Goal: Task Accomplishment & Management: Manage account settings

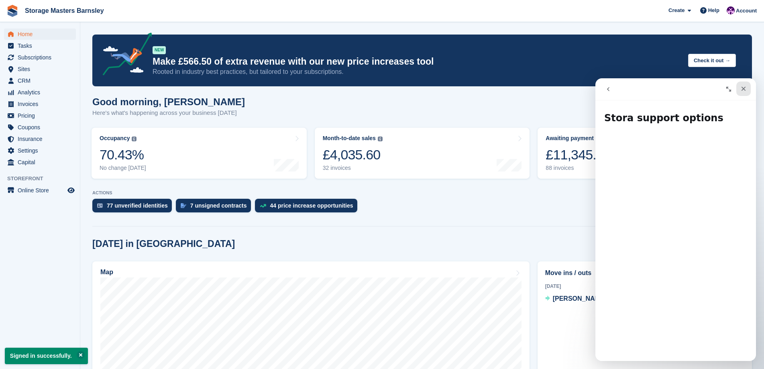
click at [745, 90] on icon "Close" at bounding box center [743, 89] width 4 height 4
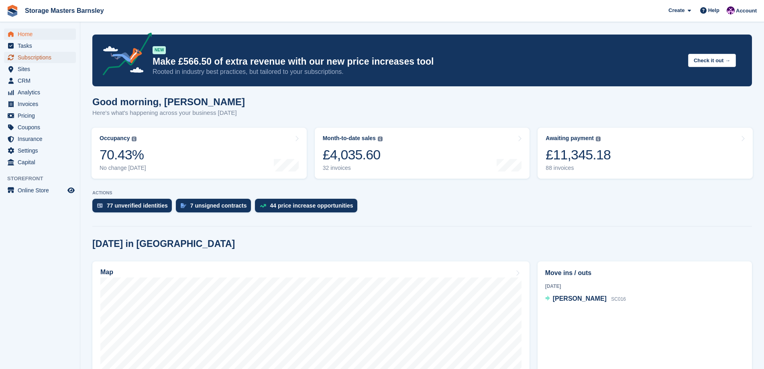
click at [47, 58] on span "Subscriptions" at bounding box center [42, 57] width 48 height 11
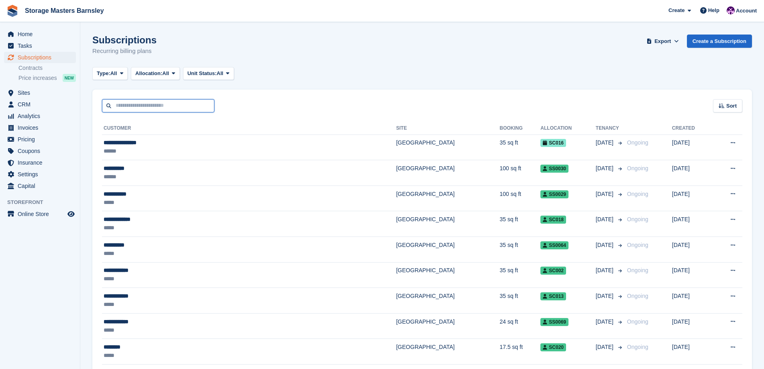
click at [139, 108] on input "text" at bounding box center [158, 105] width 112 height 13
type input "**********"
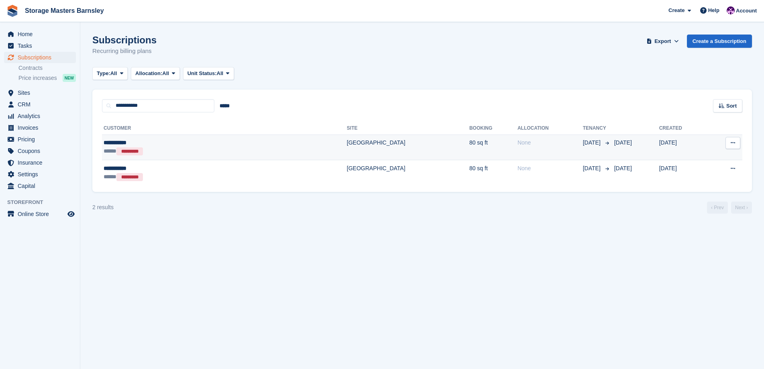
click at [163, 145] on div "**********" at bounding box center [161, 142] width 115 height 8
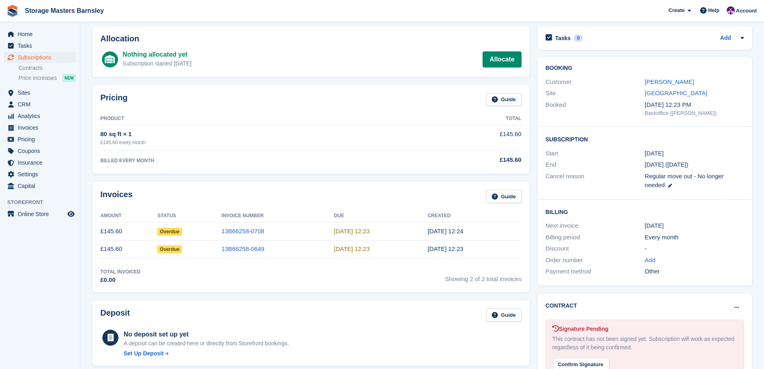
scroll to position [22, 0]
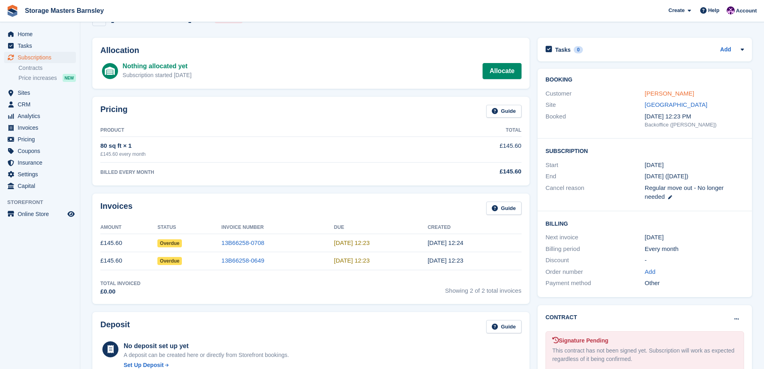
click at [666, 90] on link "[PERSON_NAME]" at bounding box center [669, 93] width 49 height 7
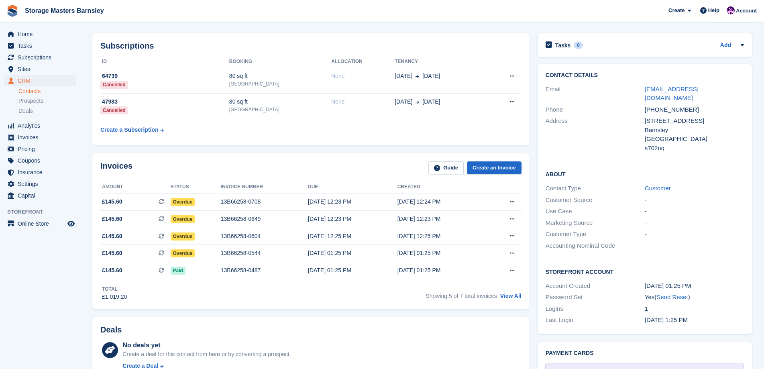
scroll to position [40, 0]
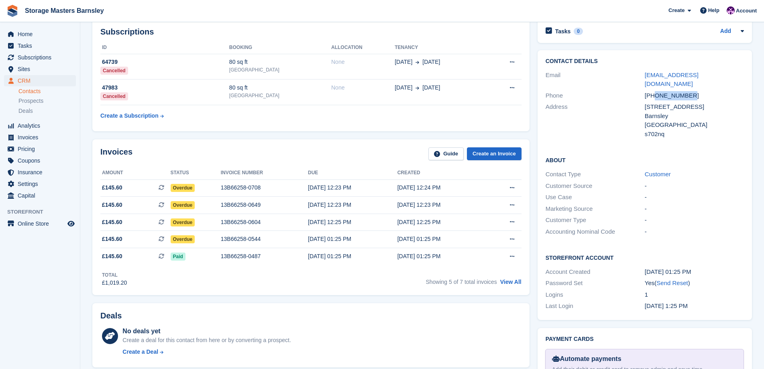
drag, startPoint x: 686, startPoint y: 86, endPoint x: 655, endPoint y: 87, distance: 30.9
click at [655, 91] on div "[PHONE_NUMBER]" at bounding box center [694, 95] width 99 height 9
copy div "7874061648"
click at [510, 283] on link "View All" at bounding box center [510, 282] width 21 height 6
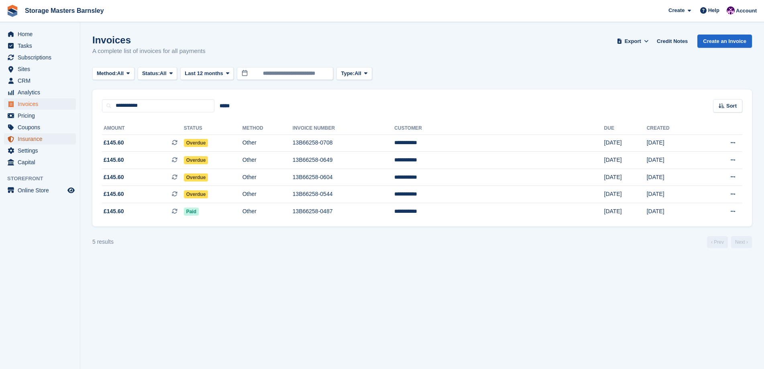
click at [43, 139] on span "Insurance" at bounding box center [42, 138] width 48 height 11
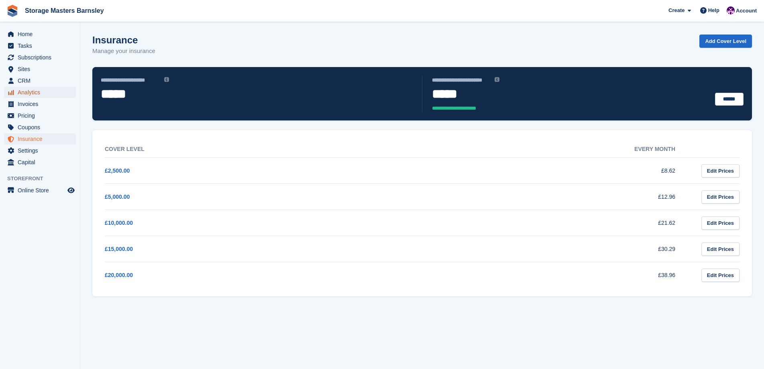
click at [36, 91] on span "Analytics" at bounding box center [42, 92] width 48 height 11
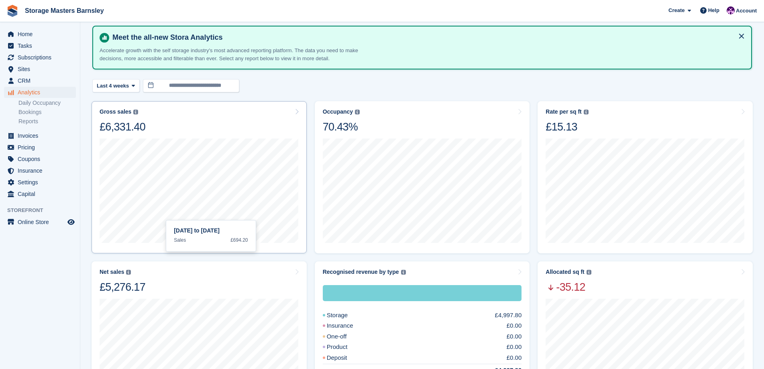
scroll to position [40, 0]
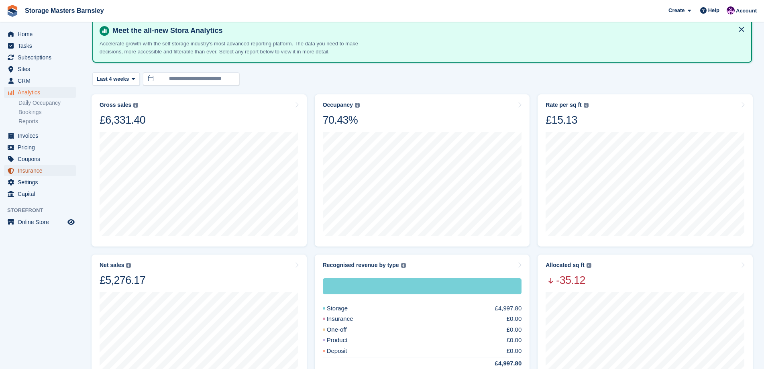
click at [34, 171] on span "Insurance" at bounding box center [42, 170] width 48 height 11
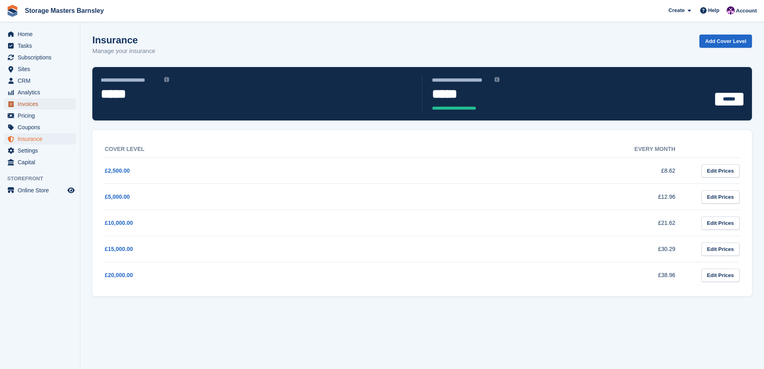
click at [47, 104] on span "Invoices" at bounding box center [42, 103] width 48 height 11
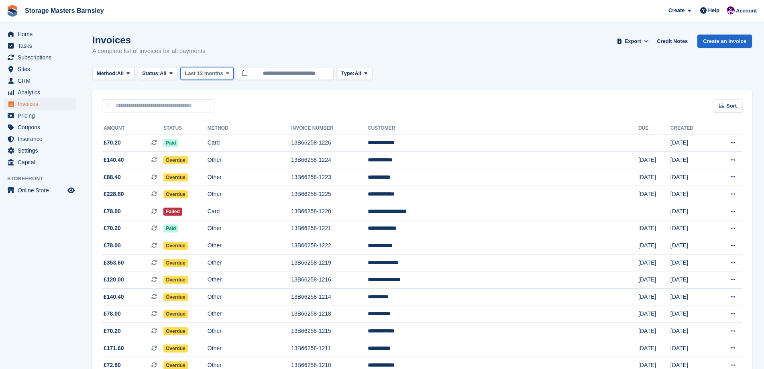
click at [225, 72] on span at bounding box center [227, 73] width 6 height 6
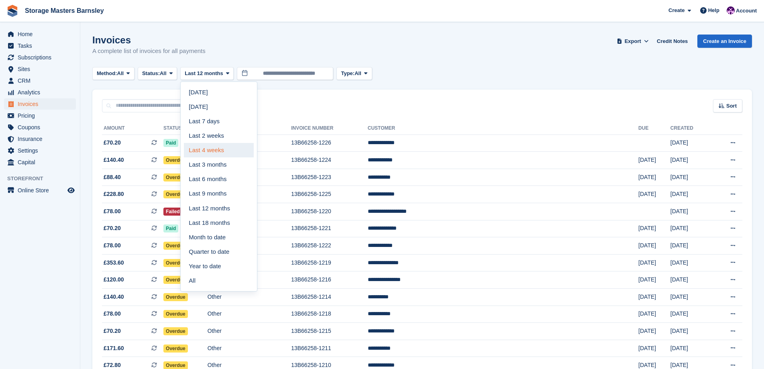
click at [226, 148] on link "Last 4 weeks" at bounding box center [219, 150] width 70 height 14
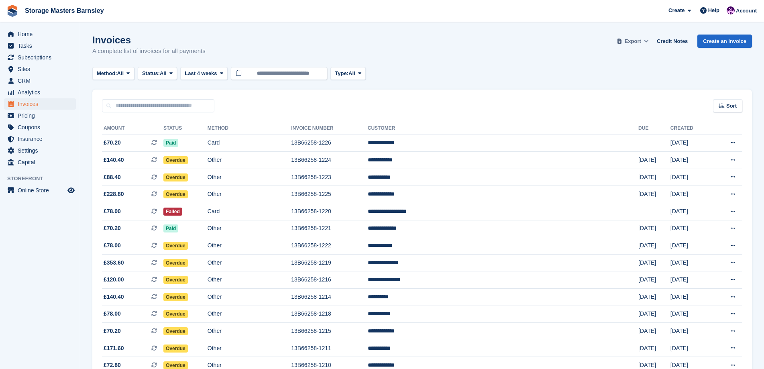
click at [646, 40] on span at bounding box center [646, 41] width 8 height 8
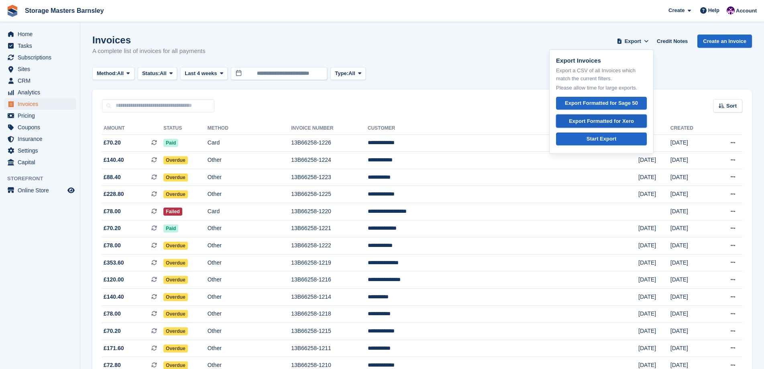
click at [606, 119] on div "Export Formatted for Xero" at bounding box center [601, 121] width 65 height 8
click at [129, 106] on input "text" at bounding box center [158, 105] width 112 height 13
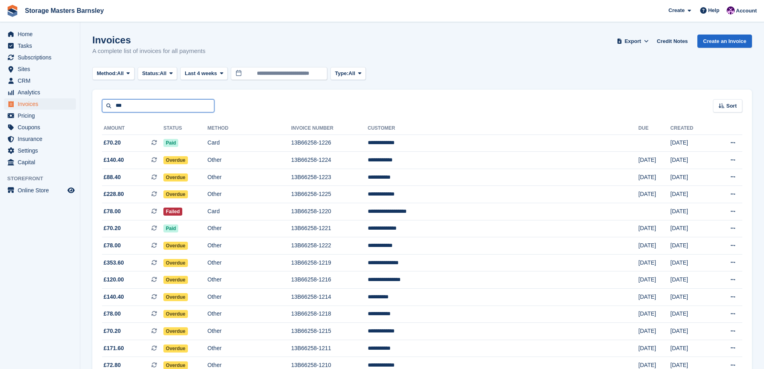
type input "**********"
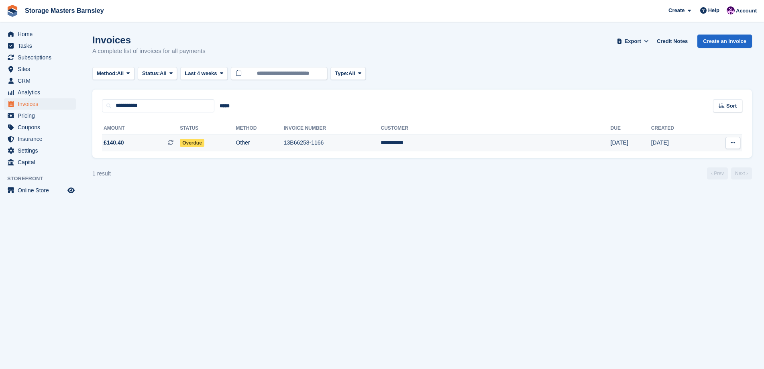
click at [734, 145] on icon at bounding box center [732, 142] width 4 height 5
click at [697, 171] on p "View on Stripe" at bounding box center [702, 170] width 70 height 13
click at [39, 138] on span "Insurance" at bounding box center [42, 138] width 48 height 11
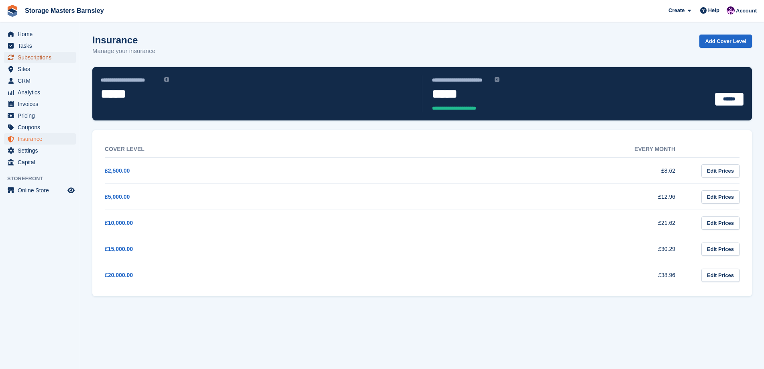
click at [32, 56] on span "Subscriptions" at bounding box center [42, 57] width 48 height 11
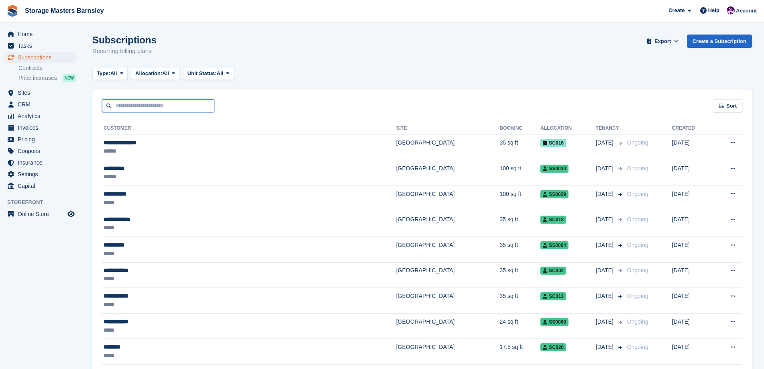
click at [125, 106] on input "text" at bounding box center [158, 105] width 112 height 13
type input "**********"
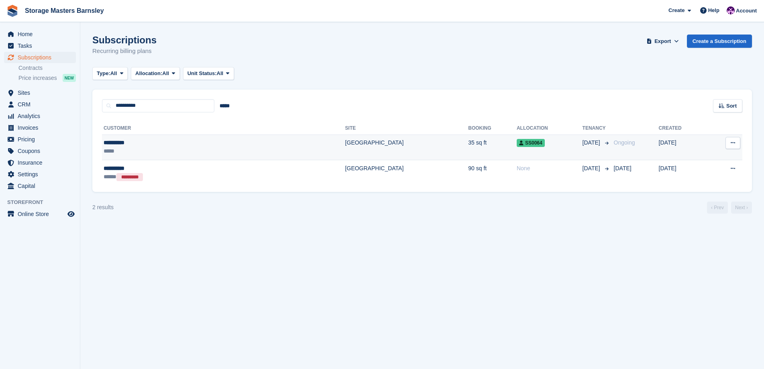
click at [345, 150] on td "[GEOGRAPHIC_DATA]" at bounding box center [406, 147] width 123 height 26
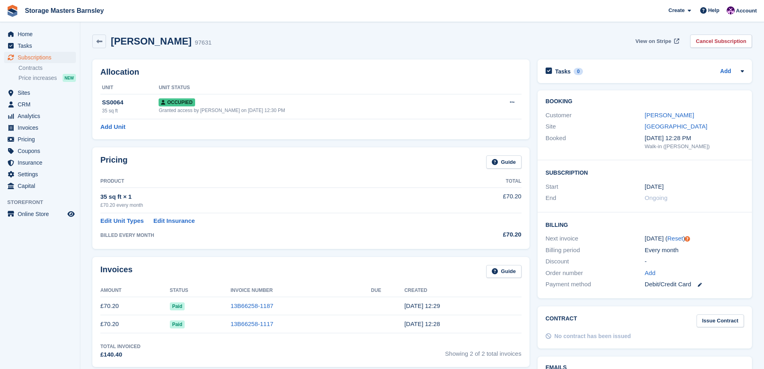
click at [667, 42] on span "View on Stripe" at bounding box center [653, 41] width 36 height 8
click at [39, 129] on span "Invoices" at bounding box center [42, 127] width 48 height 11
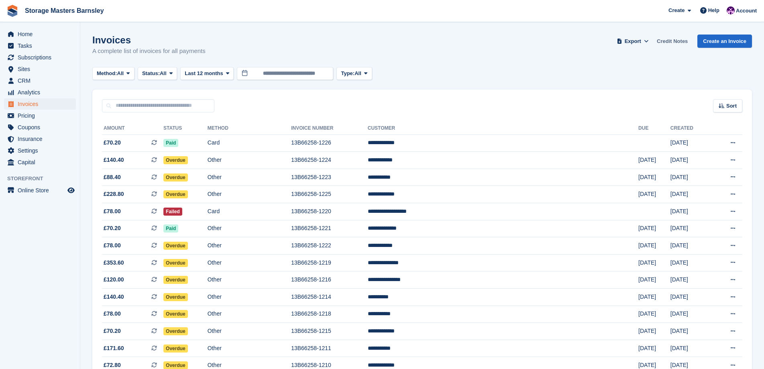
click at [675, 43] on link "Credit Notes" at bounding box center [671, 41] width 37 height 13
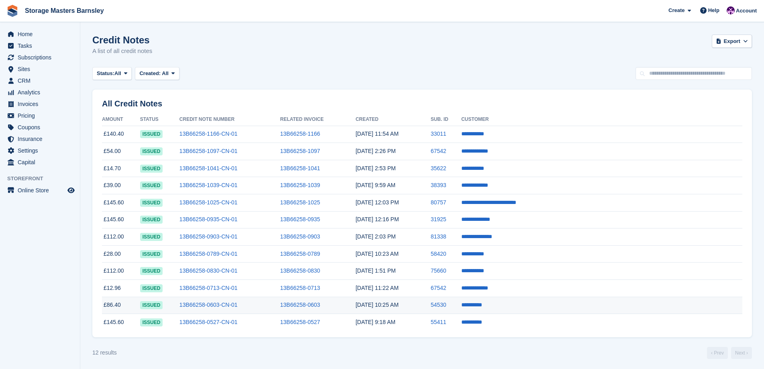
click at [280, 307] on td "13B66258-0603-CN-01" at bounding box center [229, 305] width 101 height 17
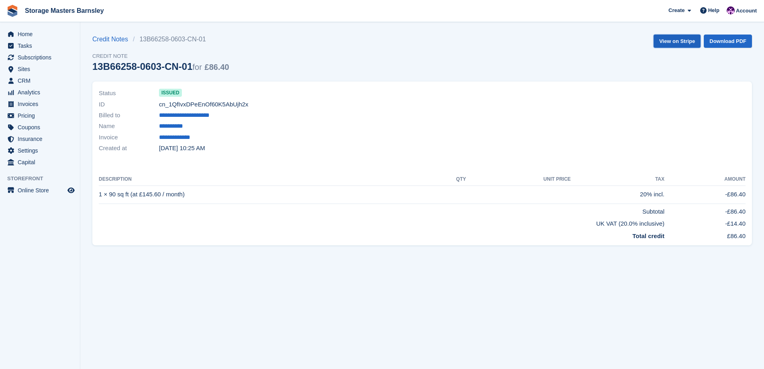
click at [685, 35] on link "View on Stripe" at bounding box center [676, 41] width 47 height 13
click at [176, 125] on link "**********" at bounding box center [174, 126] width 31 height 9
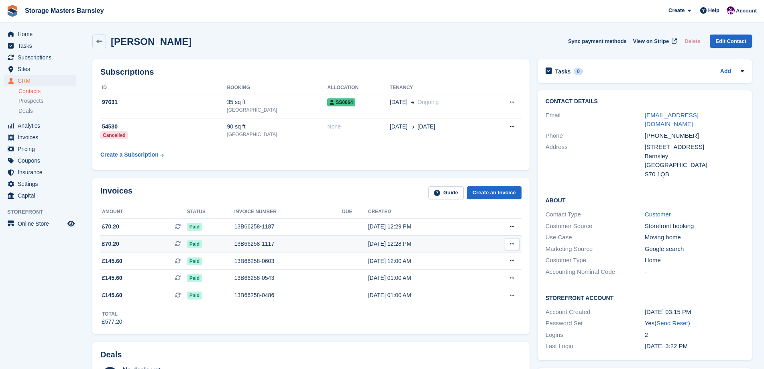
click at [342, 241] on td at bounding box center [355, 244] width 26 height 17
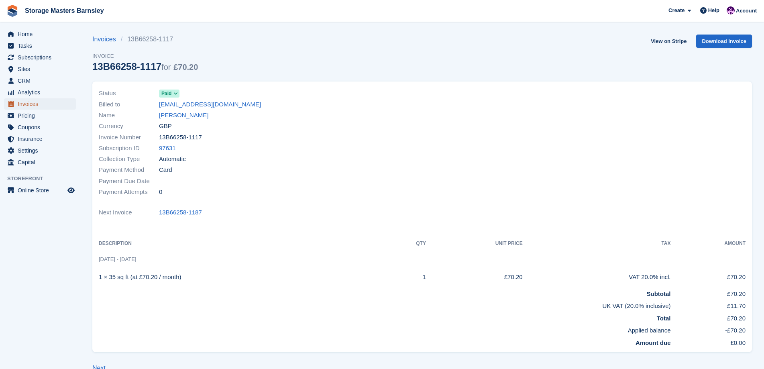
click at [45, 103] on span "Invoices" at bounding box center [42, 103] width 48 height 11
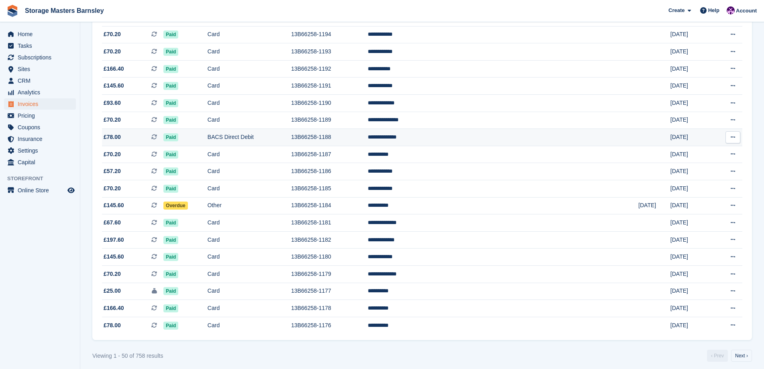
scroll to position [660, 0]
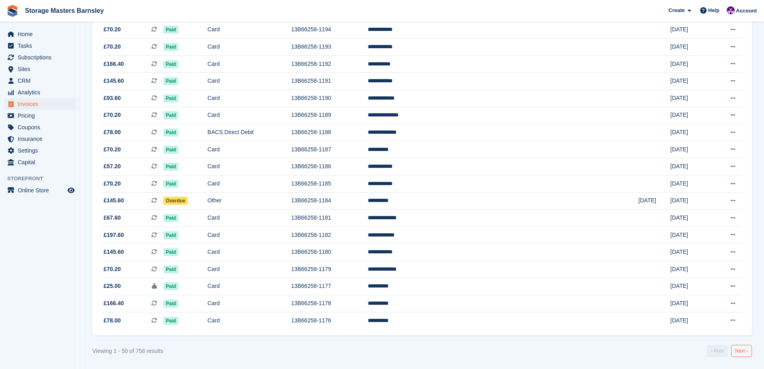
click at [740, 349] on link "Next ›" at bounding box center [741, 351] width 21 height 12
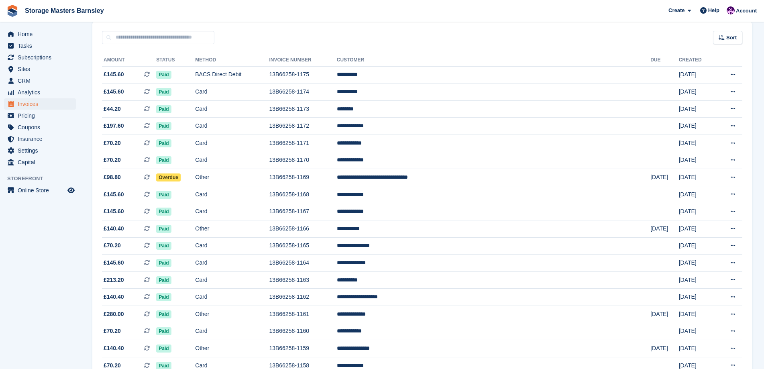
scroll to position [58, 0]
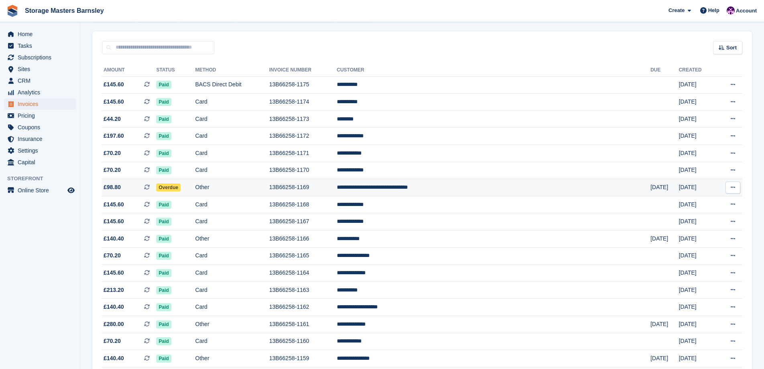
click at [336, 188] on td "13B66258-1169" at bounding box center [302, 187] width 67 height 17
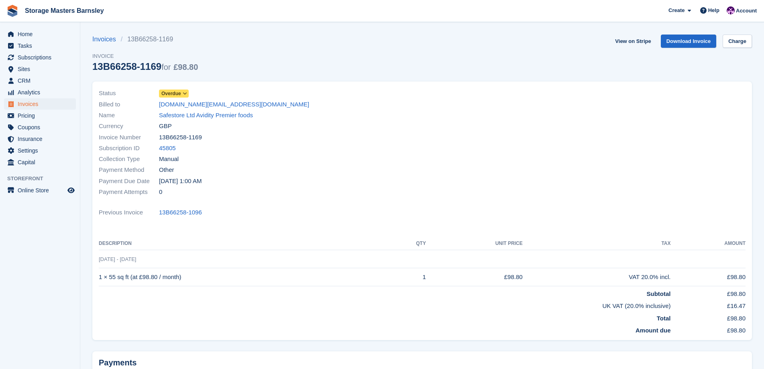
click at [185, 92] on icon at bounding box center [185, 93] width 4 height 5
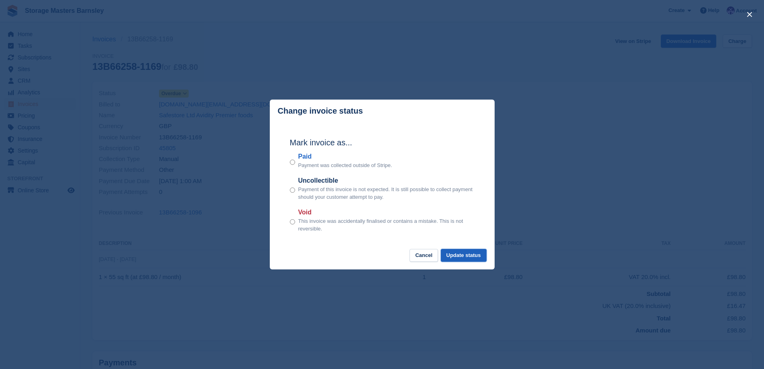
click at [473, 256] on button "Update status" at bounding box center [464, 255] width 46 height 13
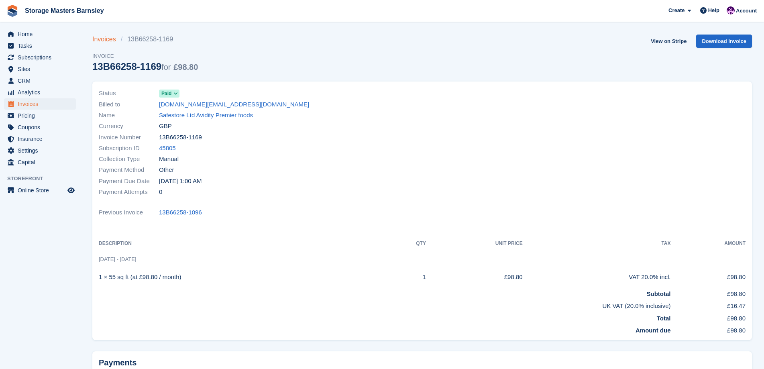
click at [108, 38] on link "Invoices" at bounding box center [106, 40] width 28 height 10
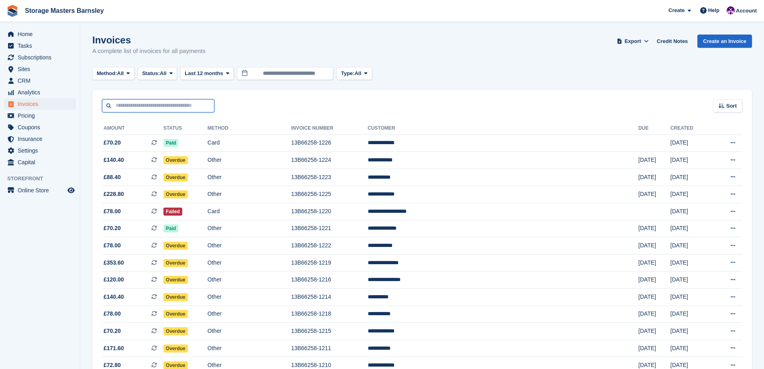
click at [128, 101] on input "text" at bounding box center [158, 105] width 112 height 13
type input "**********"
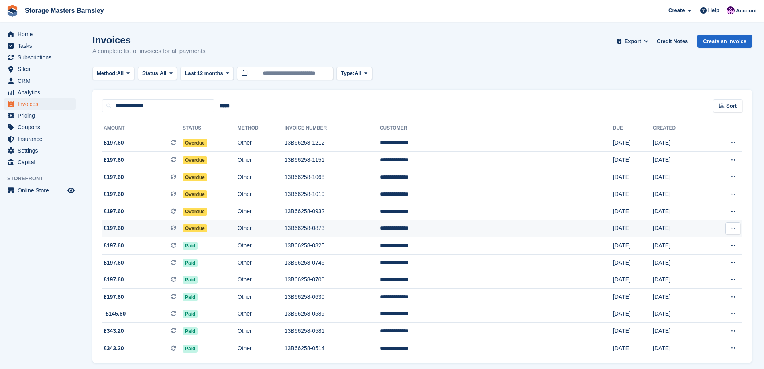
click at [238, 226] on td "Overdue" at bounding box center [210, 228] width 55 height 17
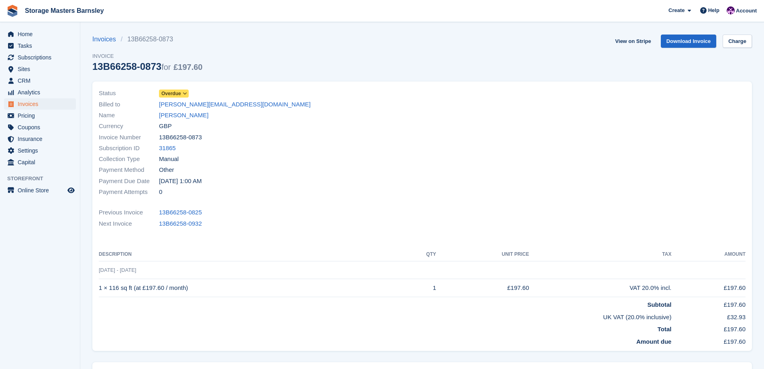
click at [185, 93] on icon at bounding box center [185, 93] width 4 height 5
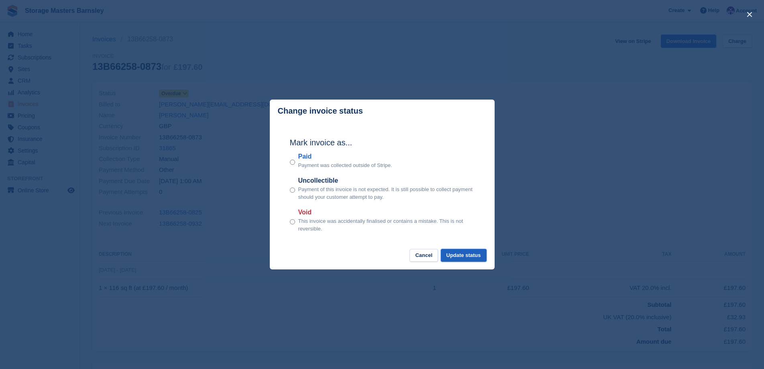
click at [474, 254] on button "Update status" at bounding box center [464, 255] width 46 height 13
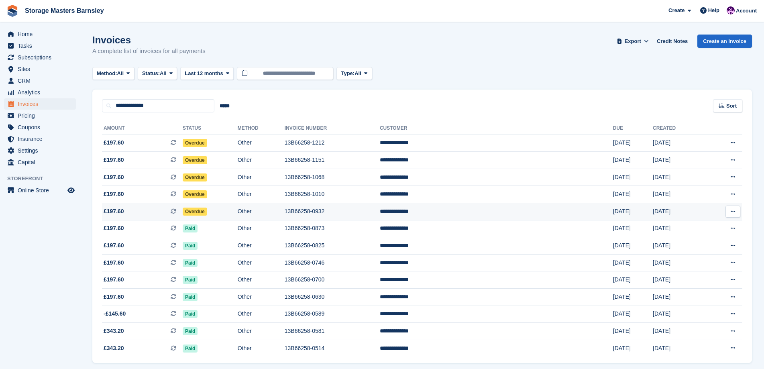
click at [238, 213] on td "Overdue" at bounding box center [210, 211] width 55 height 17
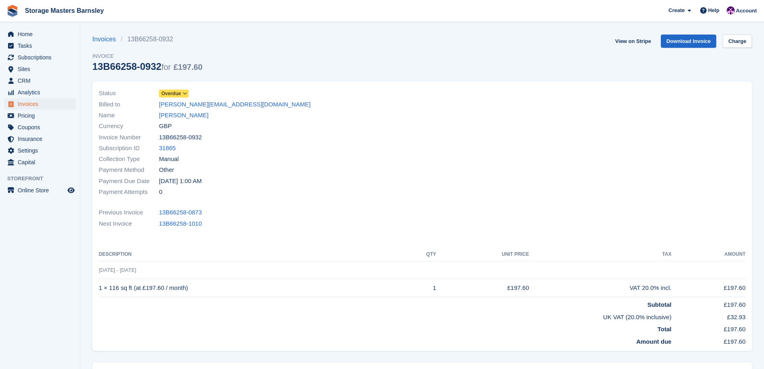
click at [185, 93] on icon at bounding box center [185, 93] width 4 height 5
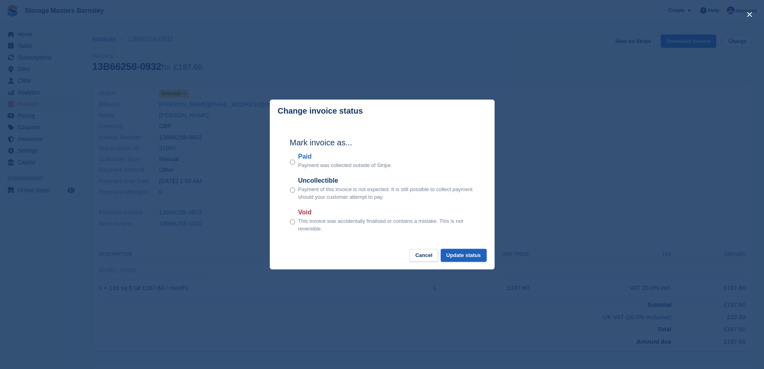
click at [477, 256] on button "Update status" at bounding box center [464, 255] width 46 height 13
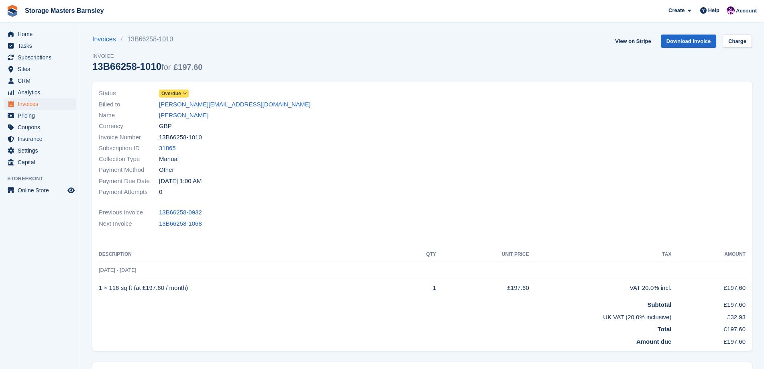
click at [185, 92] on icon at bounding box center [185, 93] width 4 height 5
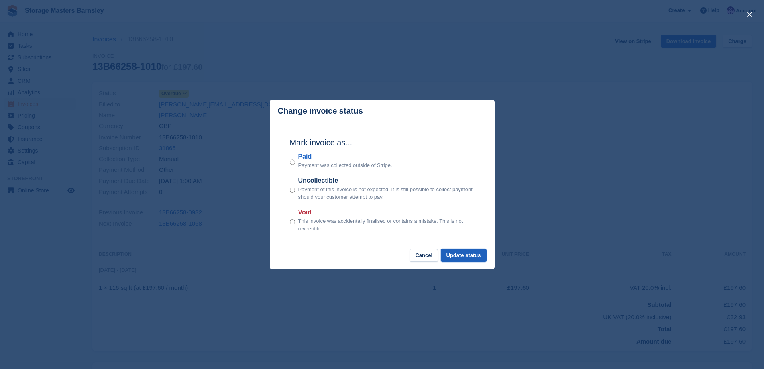
click at [472, 256] on button "Update status" at bounding box center [464, 255] width 46 height 13
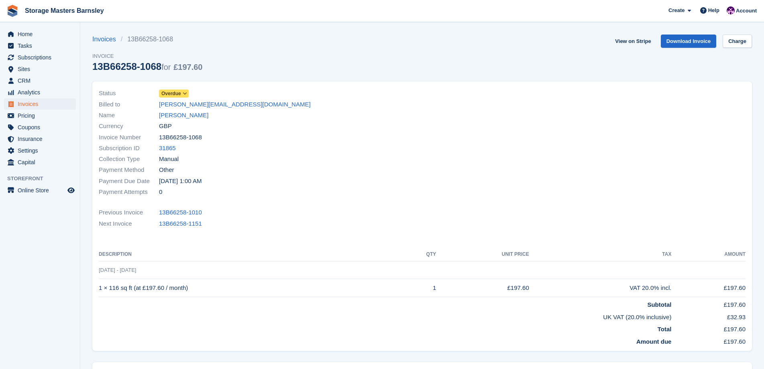
click at [183, 95] on icon at bounding box center [185, 93] width 4 height 5
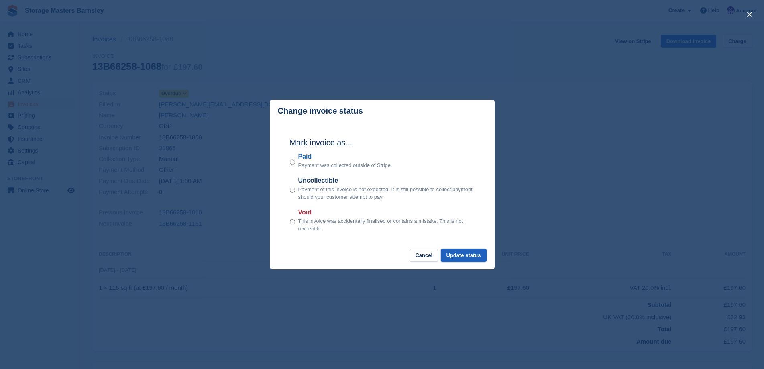
click at [470, 259] on button "Update status" at bounding box center [464, 255] width 46 height 13
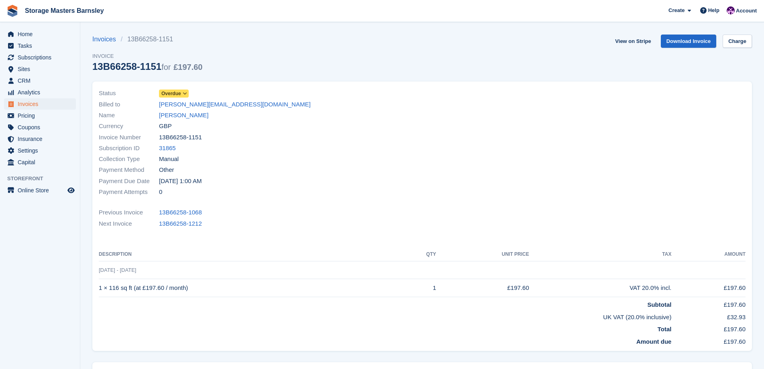
click at [186, 95] on icon at bounding box center [185, 93] width 4 height 5
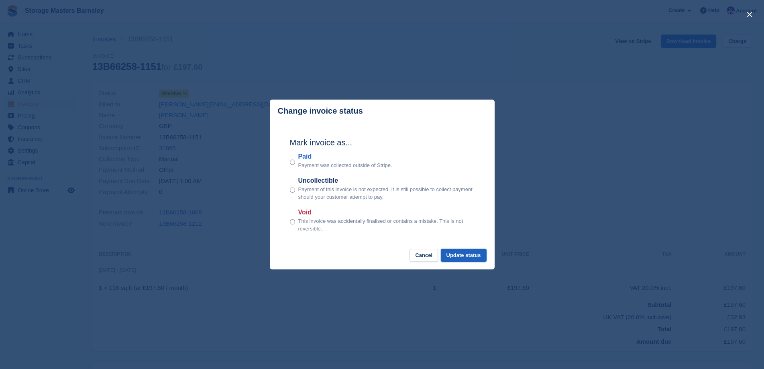
click at [468, 258] on button "Update status" at bounding box center [464, 255] width 46 height 13
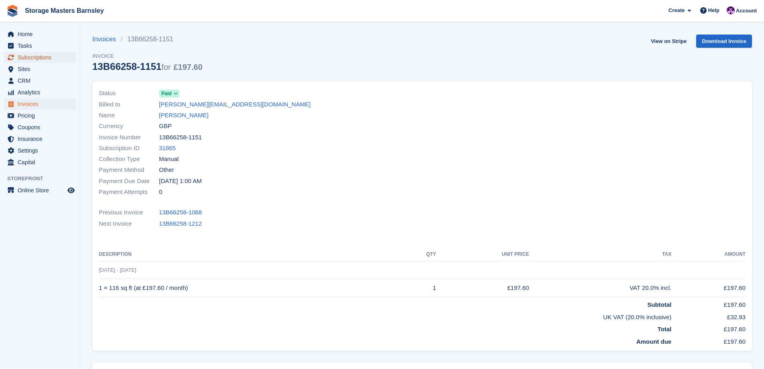
click at [43, 57] on span "Subscriptions" at bounding box center [42, 57] width 48 height 11
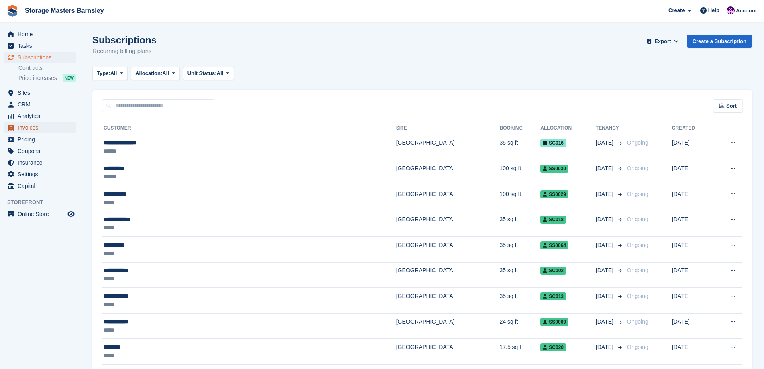
click at [41, 132] on span "Invoices" at bounding box center [42, 127] width 48 height 11
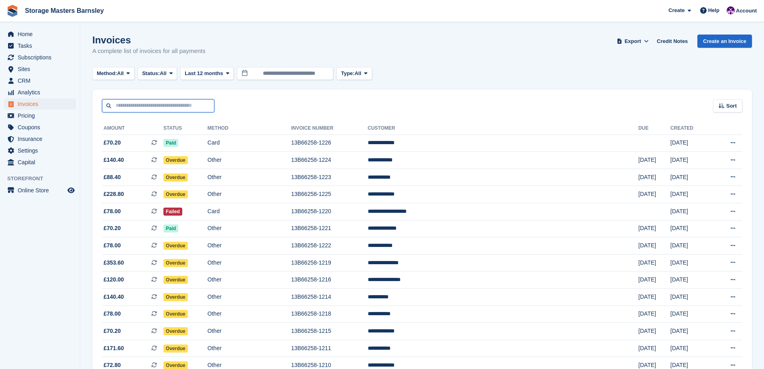
click at [137, 106] on input "text" at bounding box center [158, 105] width 112 height 13
type input "**********"
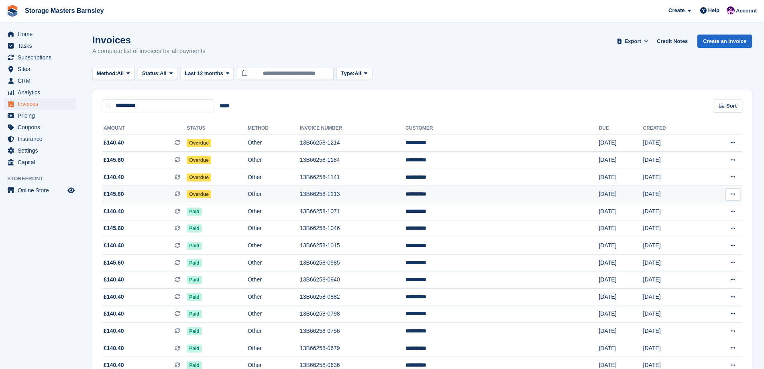
click at [248, 194] on td "Overdue" at bounding box center [217, 194] width 61 height 17
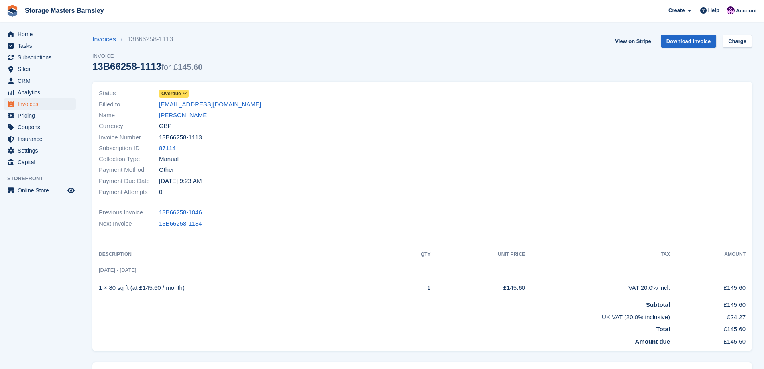
click at [183, 92] on icon at bounding box center [185, 93] width 4 height 5
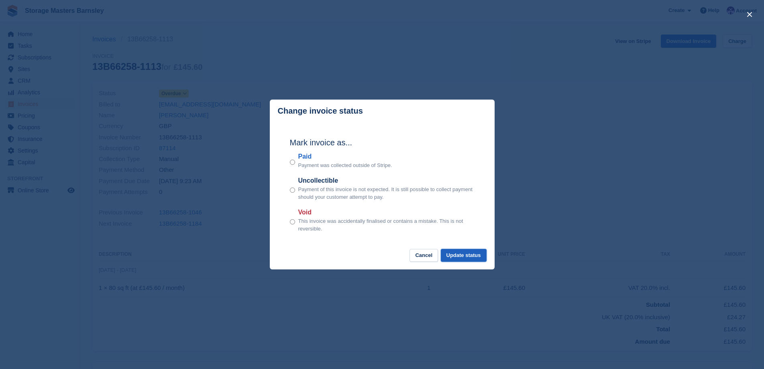
click at [463, 255] on button "Update status" at bounding box center [464, 255] width 46 height 13
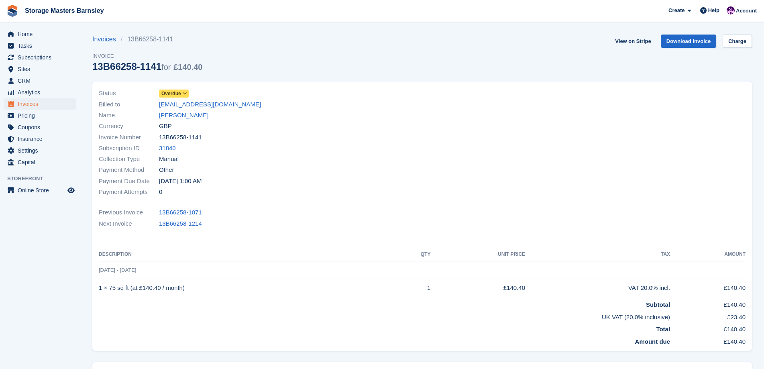
click at [186, 93] on icon at bounding box center [185, 93] width 4 height 5
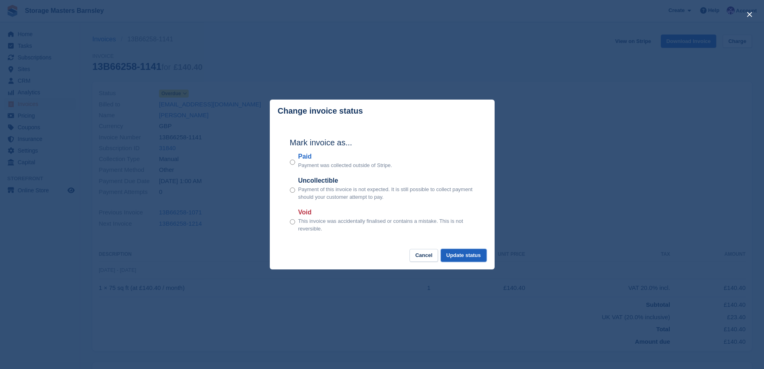
click at [469, 256] on button "Update status" at bounding box center [464, 255] width 46 height 13
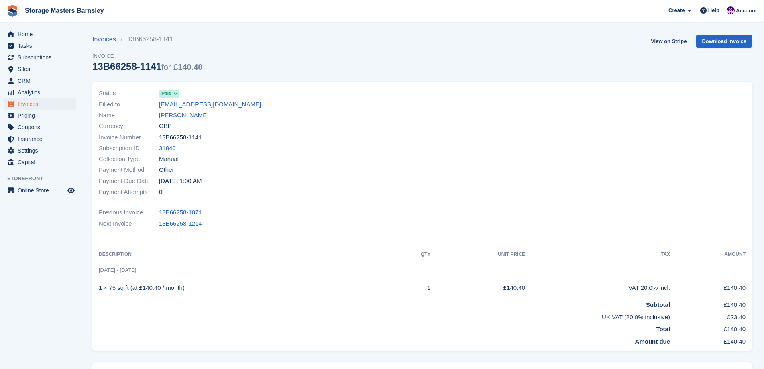
click at [104, 34] on section "Invoice status updated successfully Invoices 13B66258-1141 Invoice 13B66258-114…" at bounding box center [421, 231] width 683 height 463
click at [104, 40] on link "Invoices" at bounding box center [106, 40] width 28 height 10
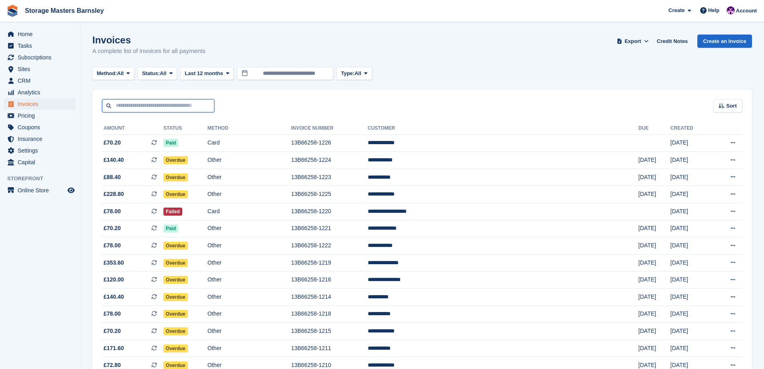
click at [134, 106] on input "text" at bounding box center [158, 105] width 112 height 13
type input "*****"
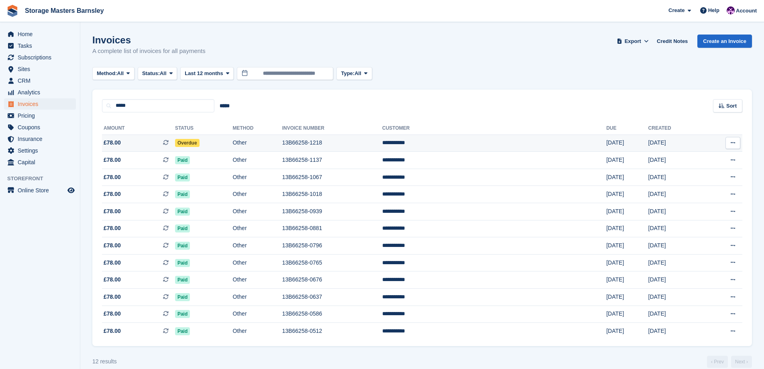
click at [159, 143] on span "£78.00 This is a recurring subscription invoice." at bounding box center [138, 142] width 73 height 8
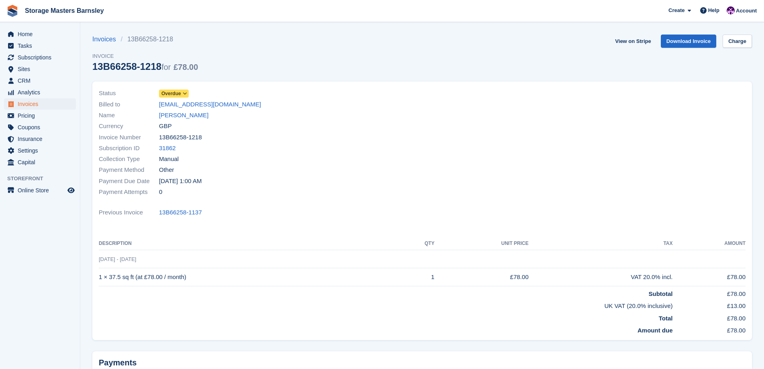
click at [186, 92] on icon at bounding box center [185, 93] width 4 height 5
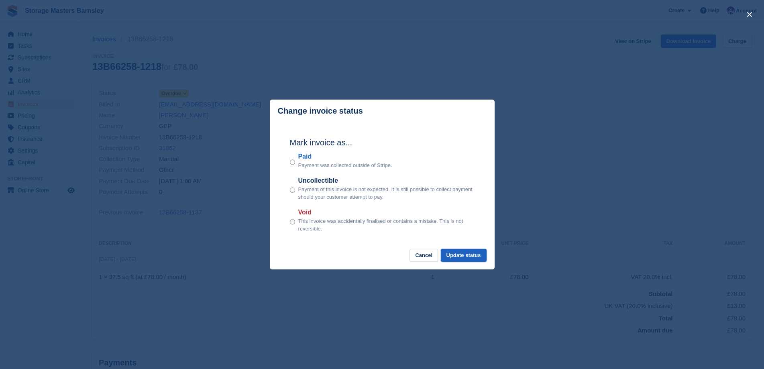
click at [462, 256] on button "Update status" at bounding box center [464, 255] width 46 height 13
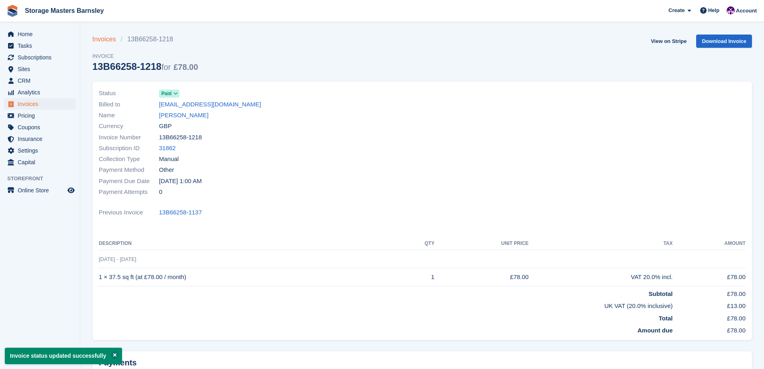
click at [109, 39] on link "Invoices" at bounding box center [106, 40] width 28 height 10
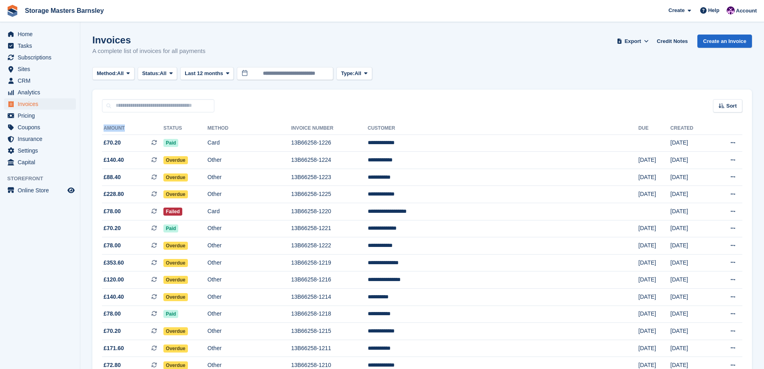
drag, startPoint x: 131, startPoint y: 126, endPoint x: 138, endPoint y: 120, distance: 9.5
click at [131, 103] on input "text" at bounding box center [158, 105] width 112 height 13
type input "**********"
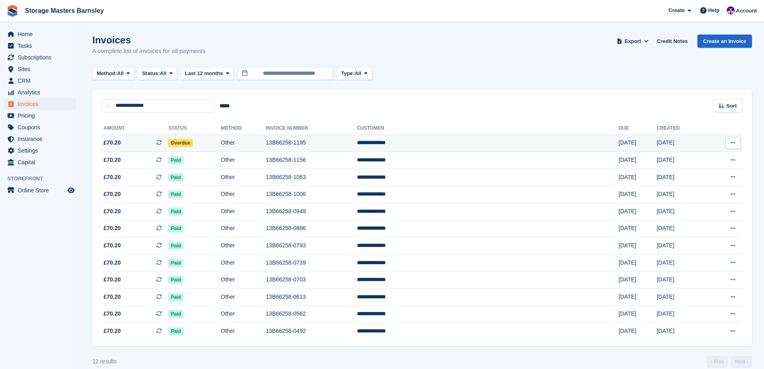
click at [221, 142] on td "Overdue" at bounding box center [194, 142] width 53 height 17
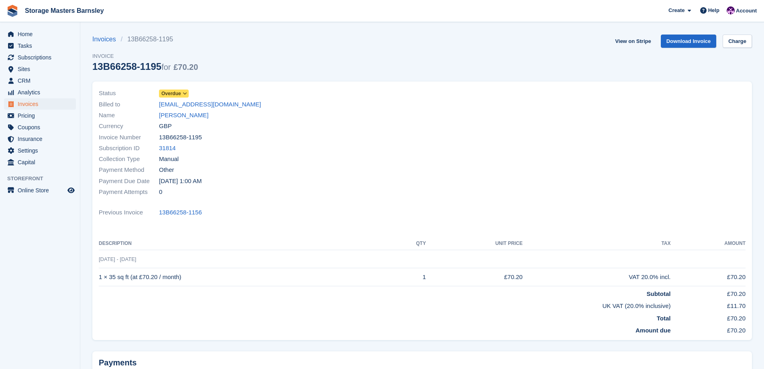
click at [187, 92] on icon at bounding box center [185, 93] width 4 height 5
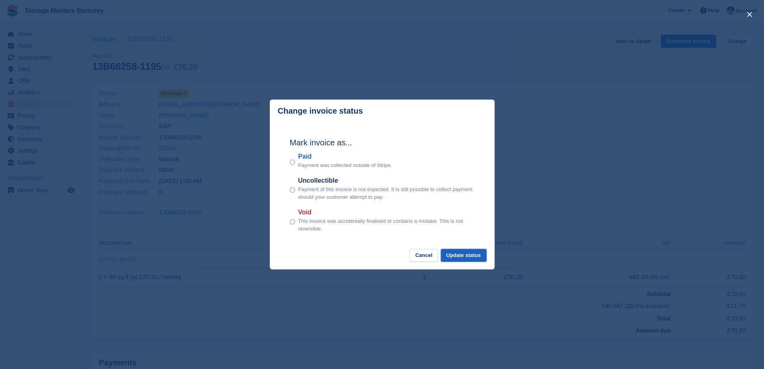
click at [466, 257] on button "Update status" at bounding box center [464, 255] width 46 height 13
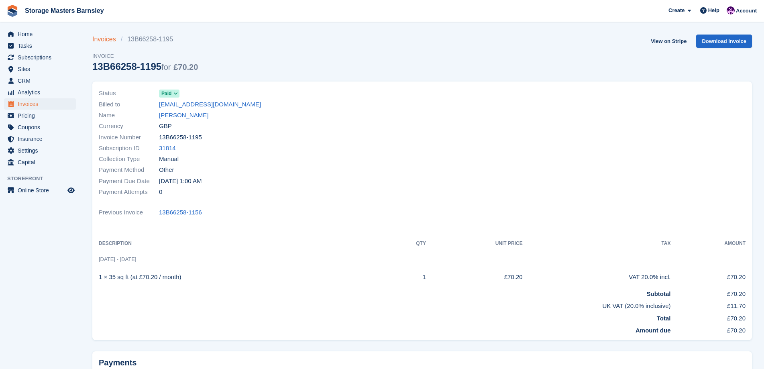
click at [110, 42] on link "Invoices" at bounding box center [106, 40] width 28 height 10
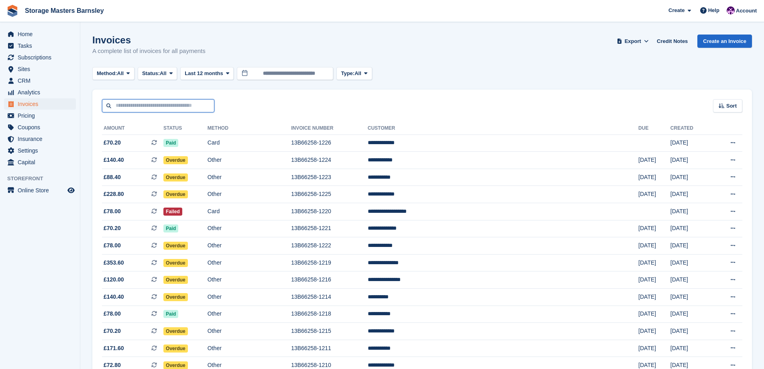
click at [149, 111] on input "text" at bounding box center [158, 105] width 112 height 13
type input "**********"
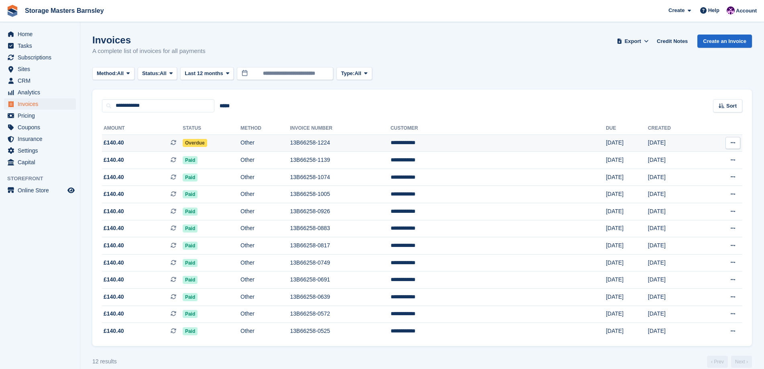
click at [179, 138] on span "£140.40 This is a recurring subscription invoice." at bounding box center [142, 142] width 81 height 8
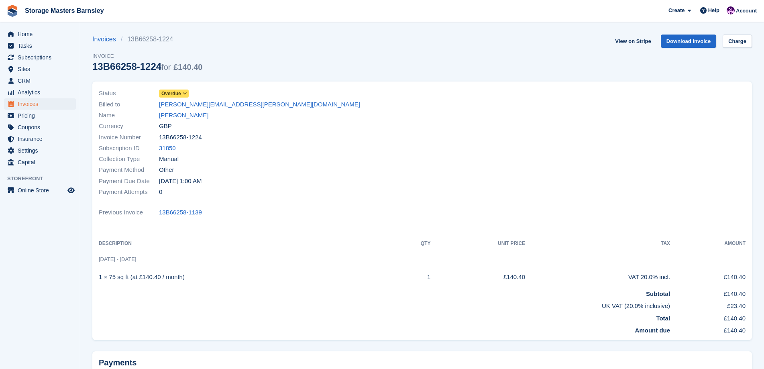
click at [185, 94] on icon at bounding box center [185, 93] width 4 height 5
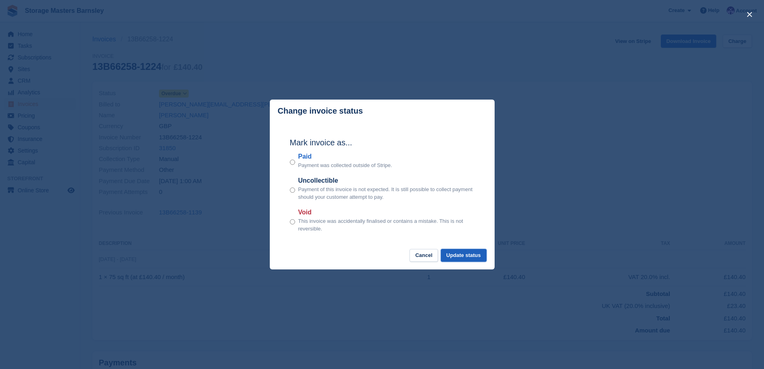
click at [459, 256] on button "Update status" at bounding box center [464, 255] width 46 height 13
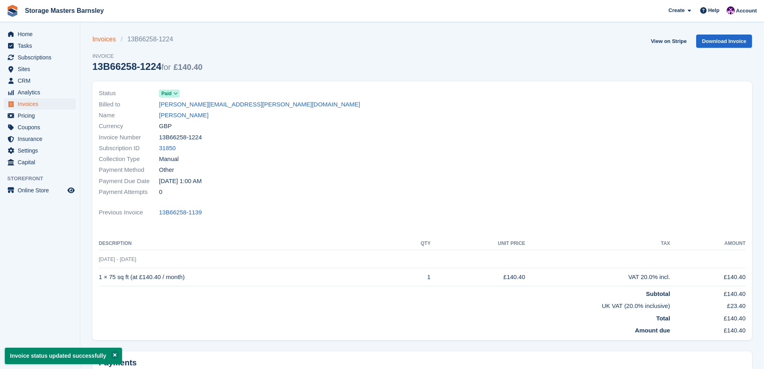
click at [104, 39] on link "Invoices" at bounding box center [106, 40] width 28 height 10
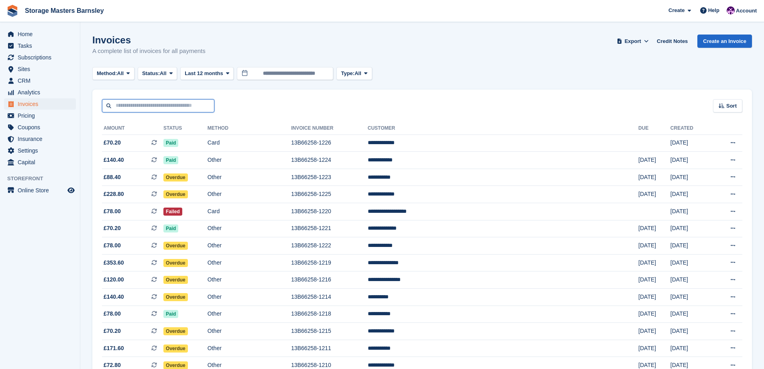
click at [130, 106] on input "text" at bounding box center [158, 105] width 112 height 13
type input "**********"
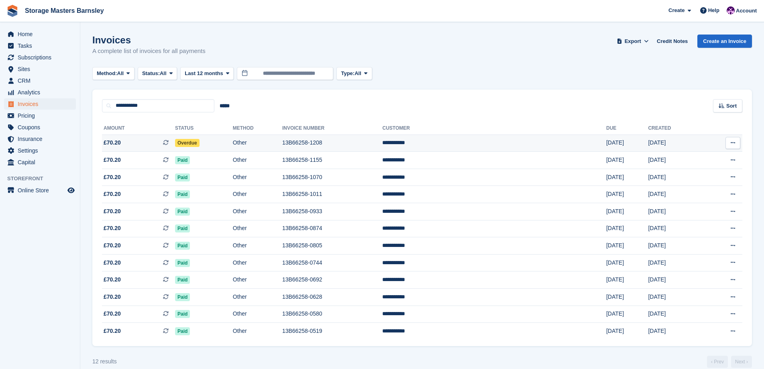
click at [233, 146] on td "Overdue" at bounding box center [204, 142] width 58 height 17
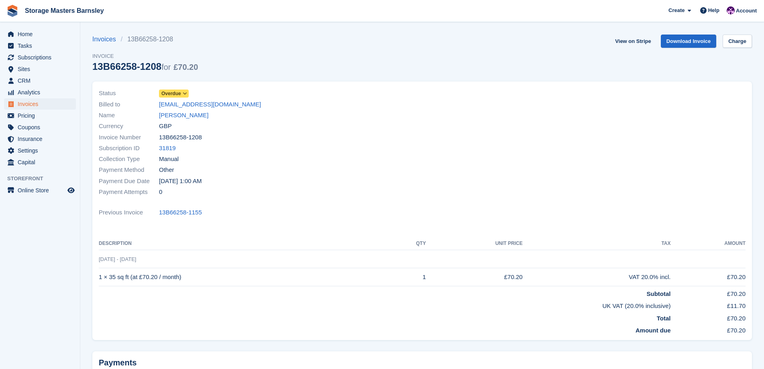
click at [186, 94] on icon at bounding box center [185, 93] width 4 height 5
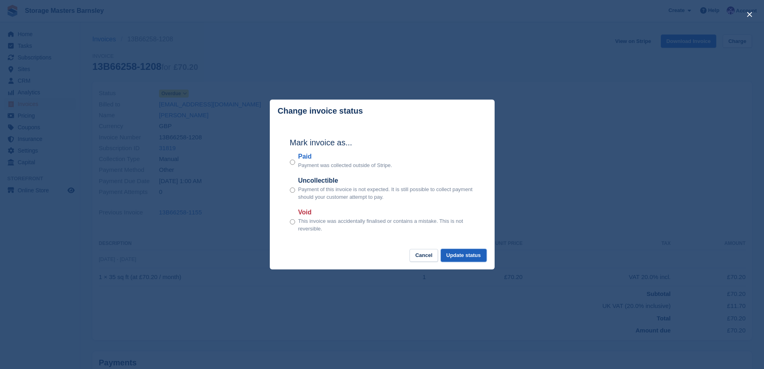
click at [476, 255] on button "Update status" at bounding box center [464, 255] width 46 height 13
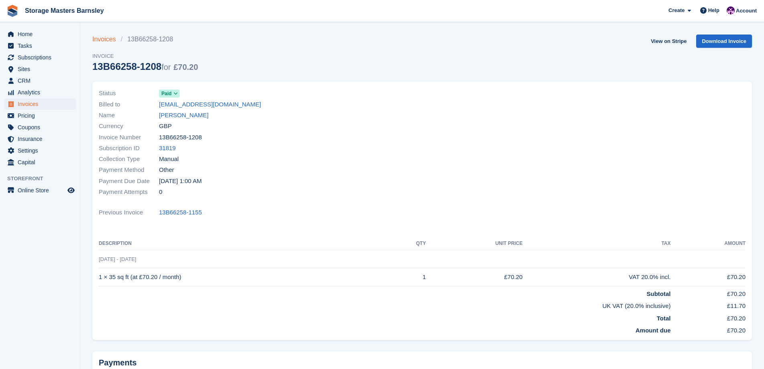
click at [102, 41] on link "Invoices" at bounding box center [106, 40] width 28 height 10
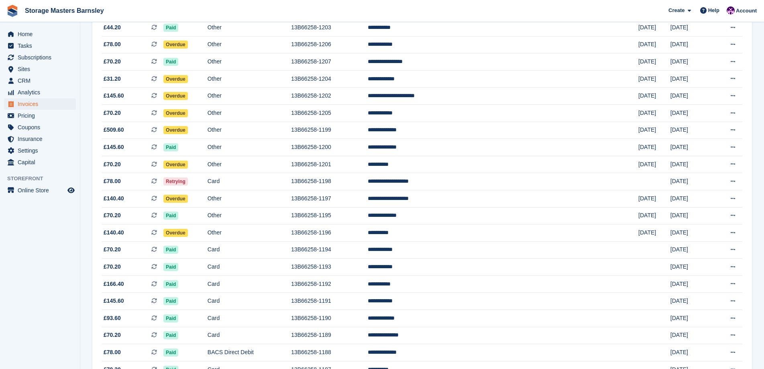
scroll to position [441, 0]
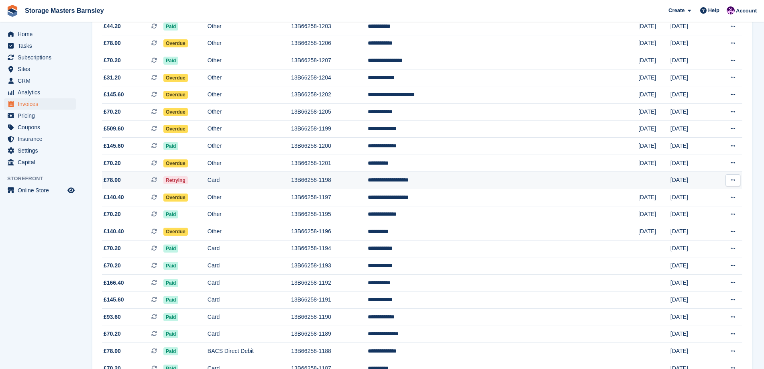
click at [291, 181] on td "Card" at bounding box center [248, 180] width 83 height 17
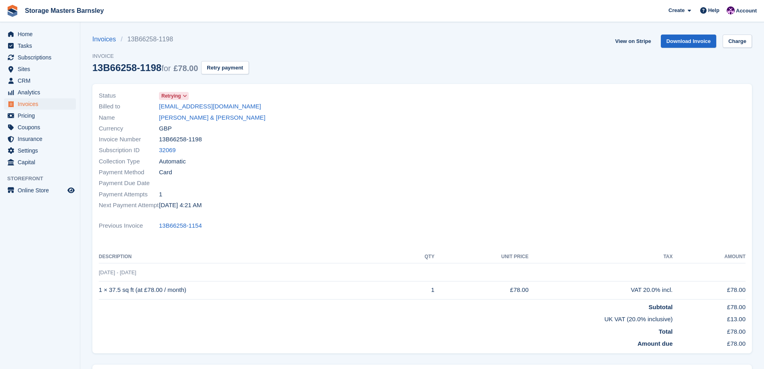
click at [183, 96] on icon at bounding box center [185, 96] width 4 height 5
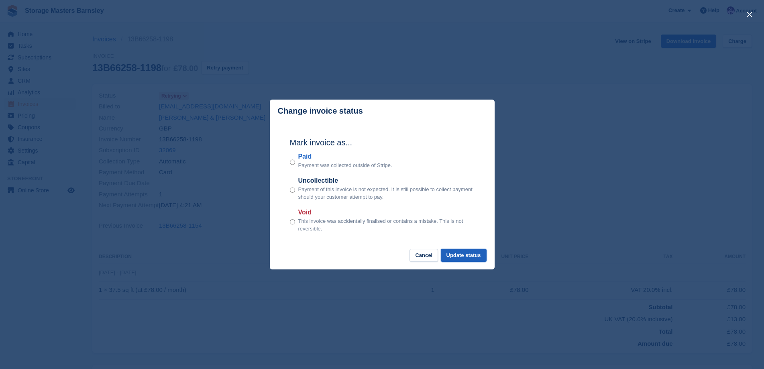
click at [470, 256] on button "Update status" at bounding box center [464, 255] width 46 height 13
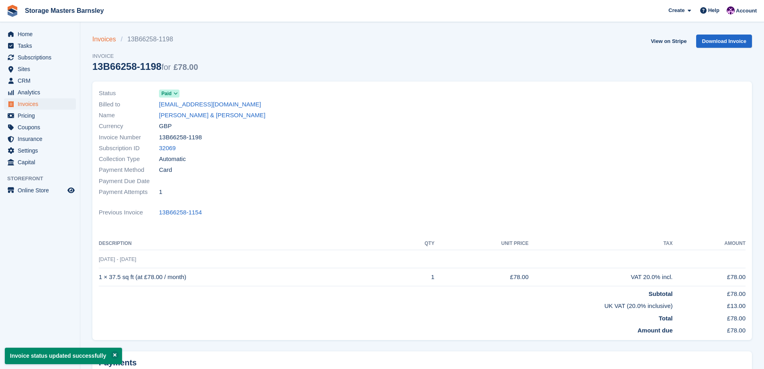
click at [106, 40] on link "Invoices" at bounding box center [106, 40] width 28 height 10
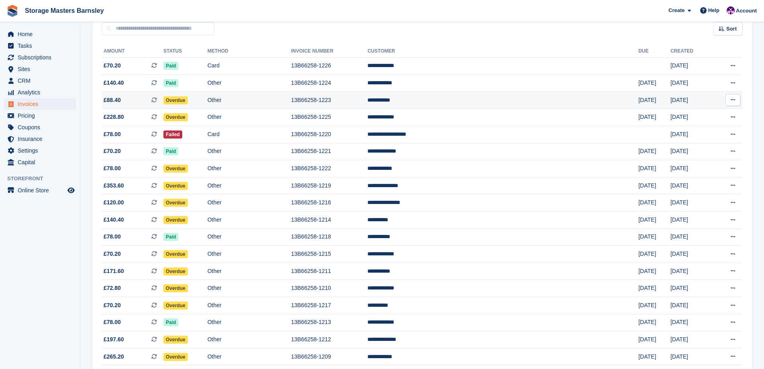
scroll to position [80, 0]
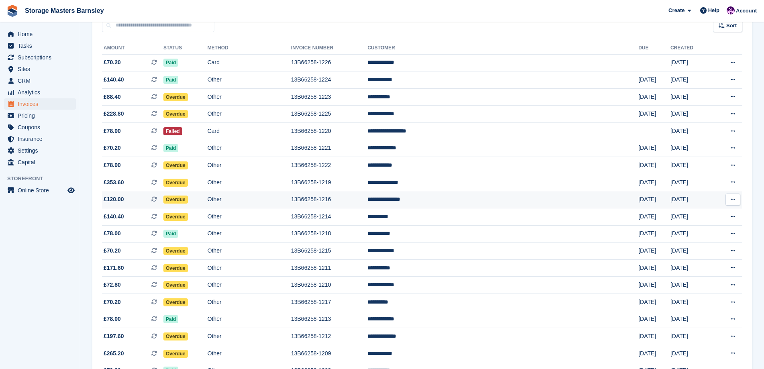
click at [367, 201] on td "13B66258-1216" at bounding box center [329, 199] width 76 height 17
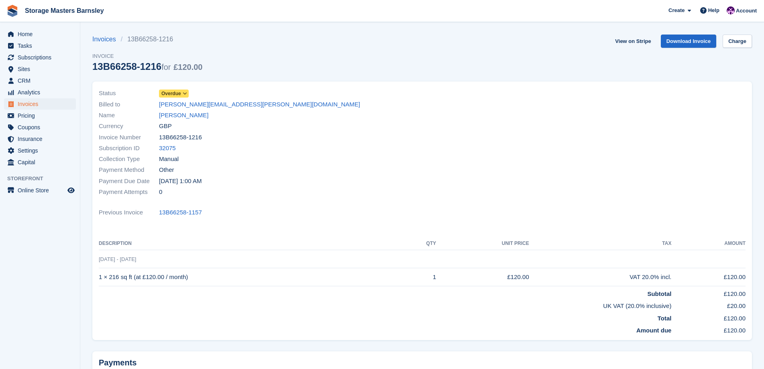
click at [184, 94] on icon at bounding box center [185, 93] width 4 height 5
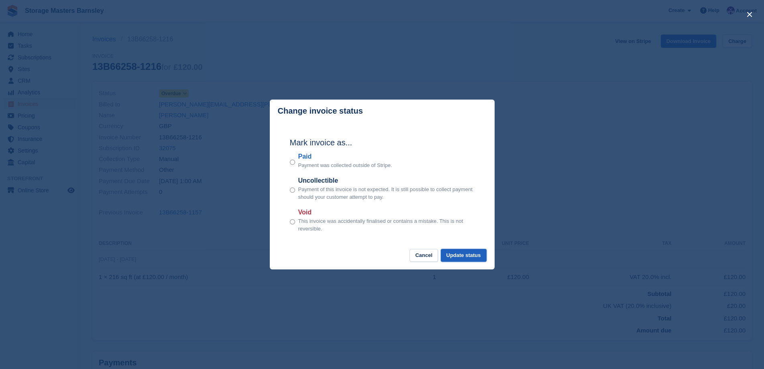
click at [473, 255] on button "Update status" at bounding box center [464, 255] width 46 height 13
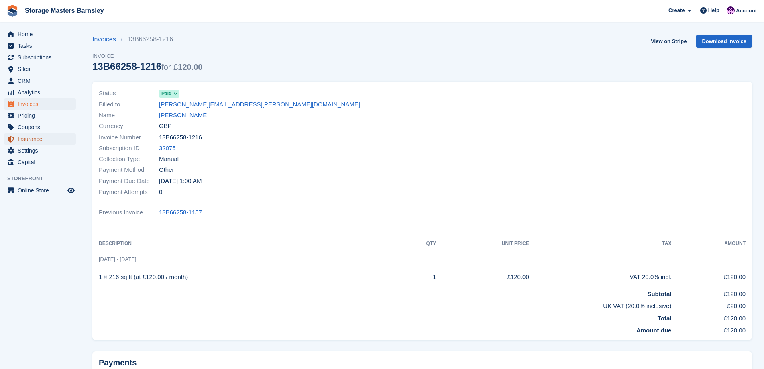
click at [32, 142] on span "Insurance" at bounding box center [42, 138] width 48 height 11
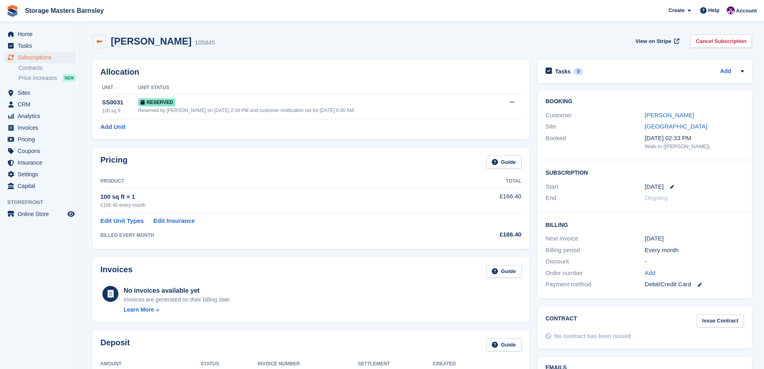
click at [98, 41] on icon at bounding box center [99, 42] width 6 height 6
